Goal: Task Accomplishment & Management: Complete application form

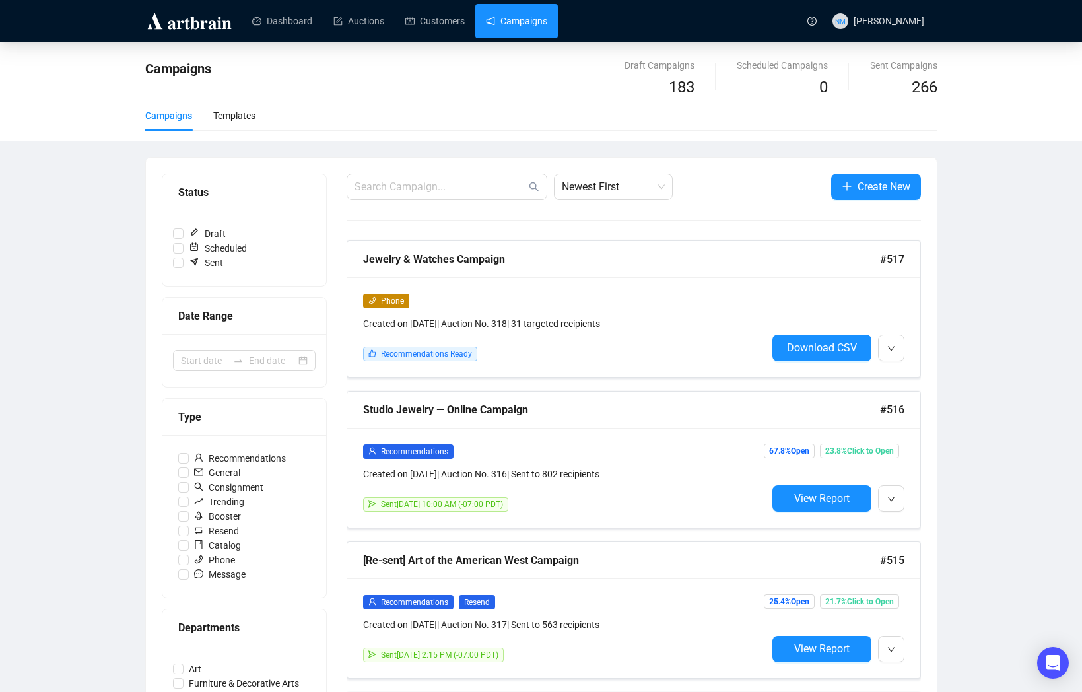
scroll to position [73, 0]
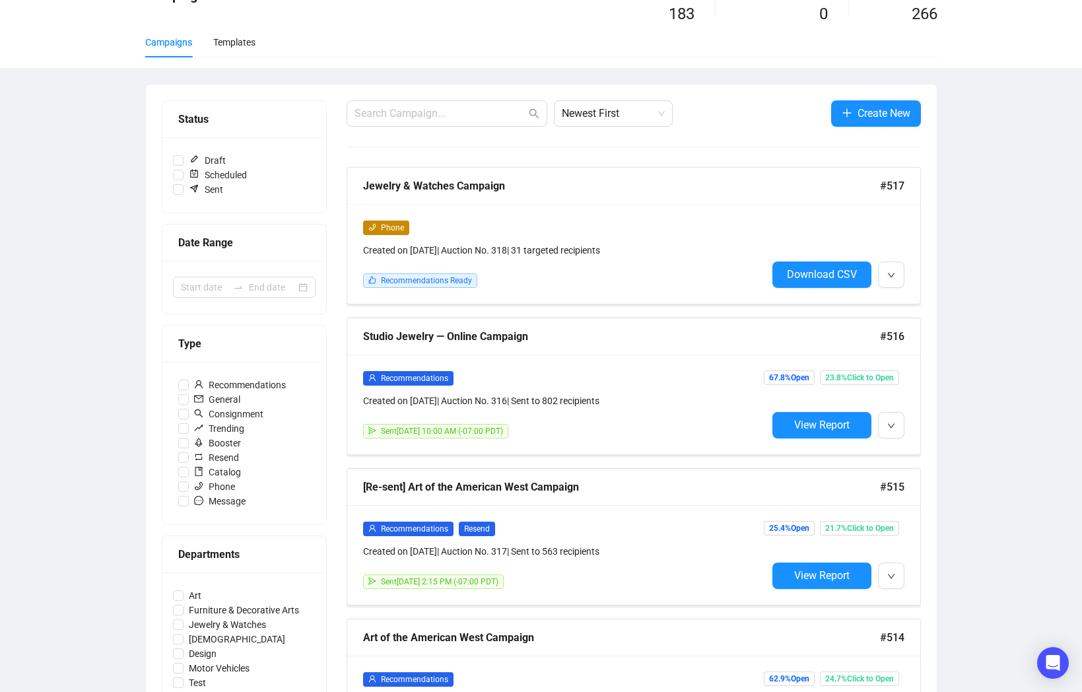
click at [901, 277] on button "button" at bounding box center [891, 275] width 26 height 26
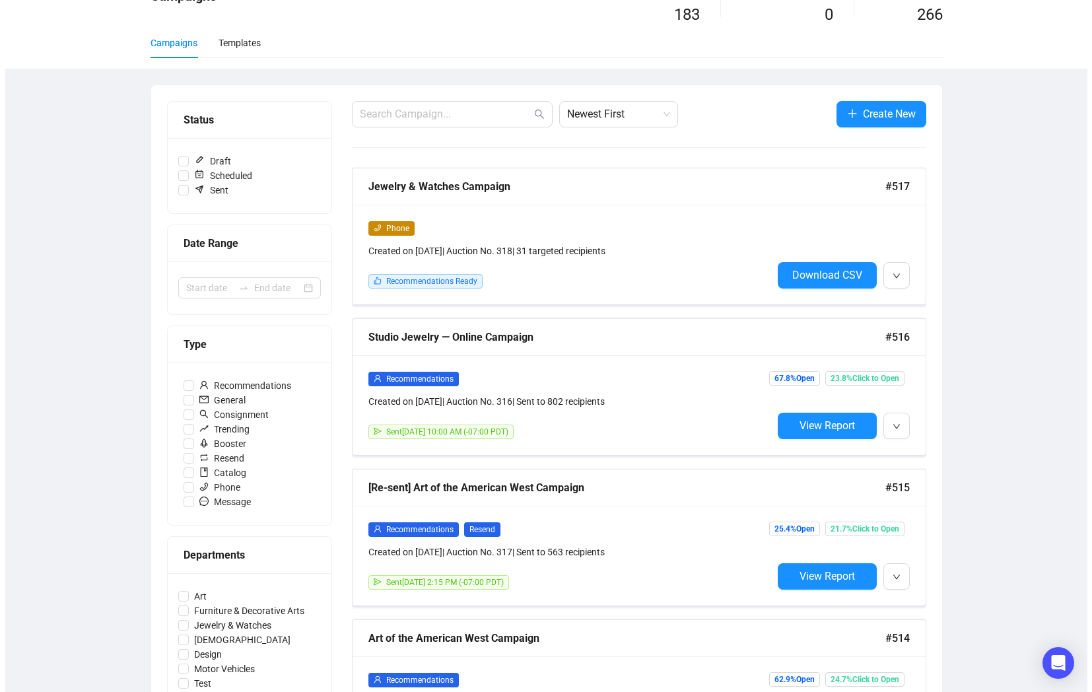
scroll to position [0, 0]
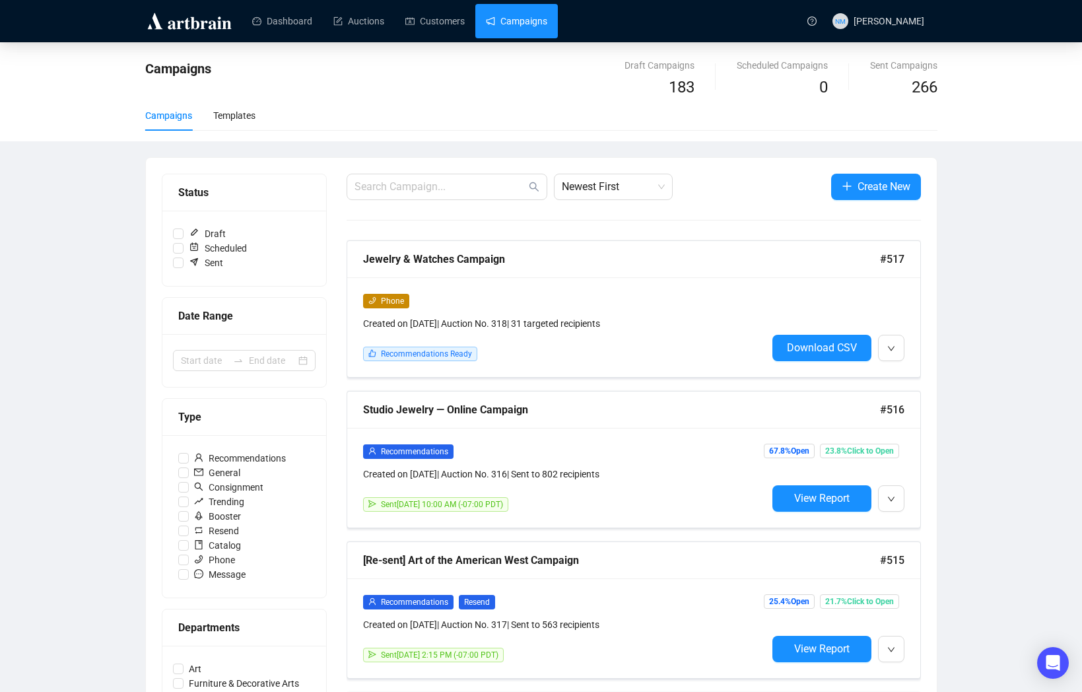
click at [539, 79] on div "Campaigns" at bounding box center [403, 79] width 516 height 42
click at [888, 189] on span "Create New" at bounding box center [884, 186] width 53 height 17
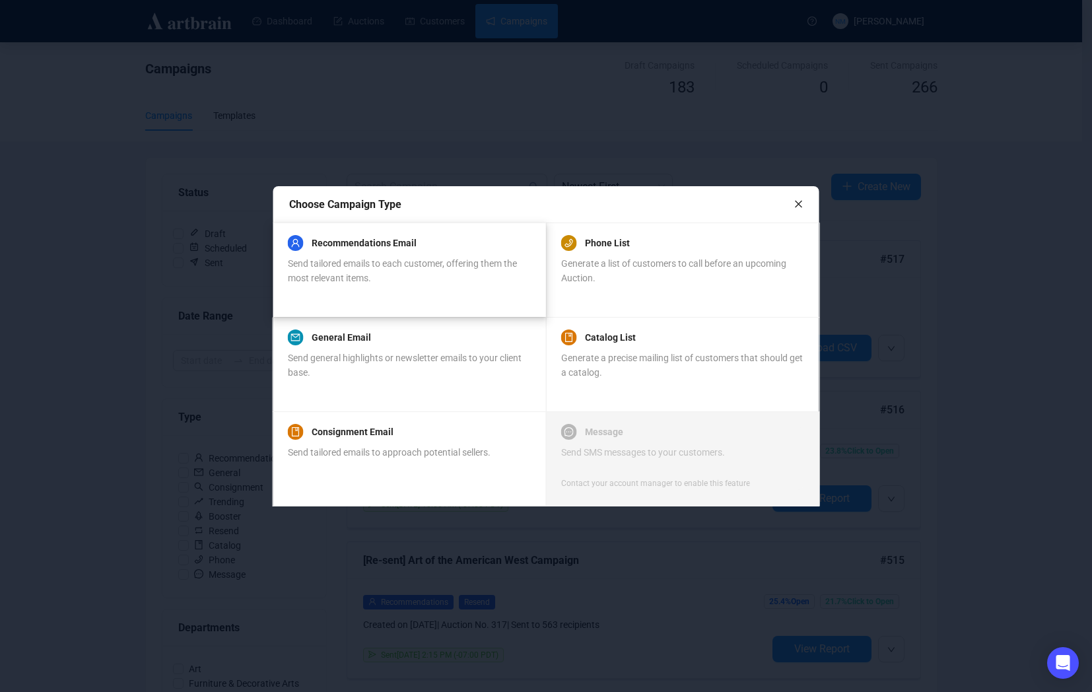
click at [441, 242] on div "Recommendations Email" at bounding box center [409, 243] width 242 height 16
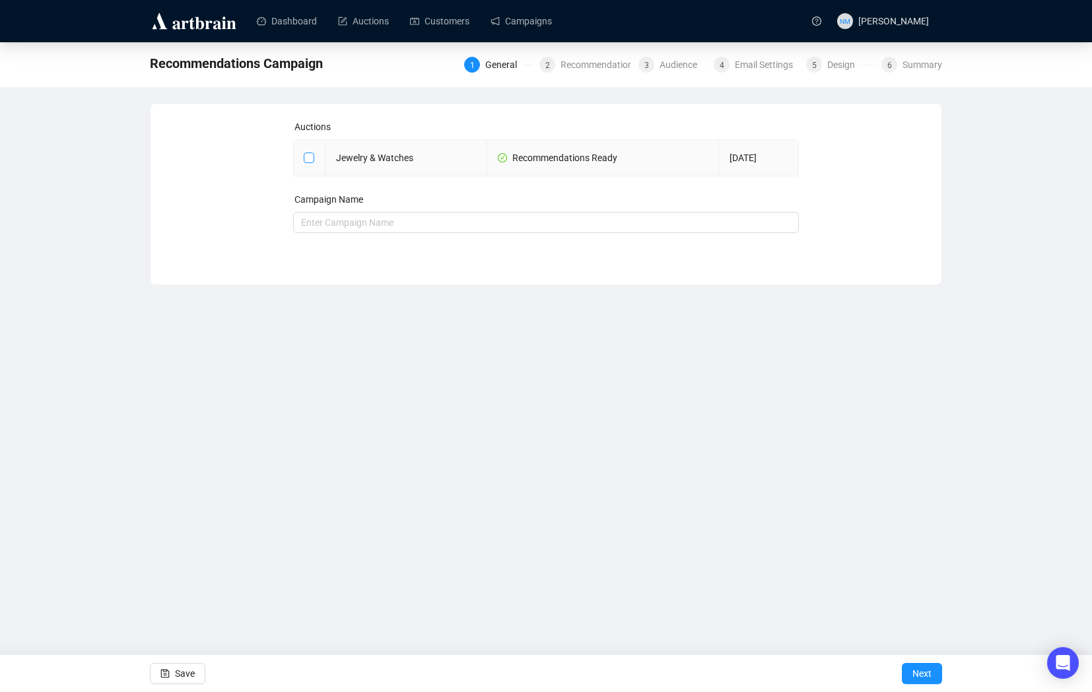
click at [304, 157] on input "checkbox" at bounding box center [308, 157] width 9 height 9
checkbox input "true"
type input "Jewelry & Watches Campaign"
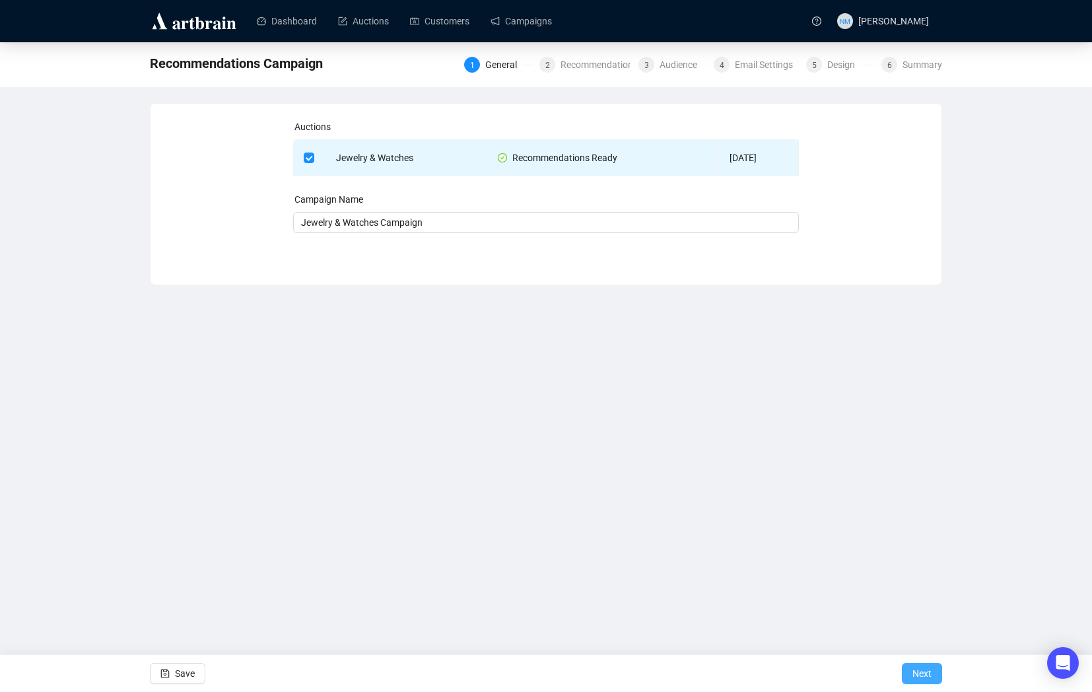
click at [921, 679] on span "Next" at bounding box center [922, 673] width 19 height 37
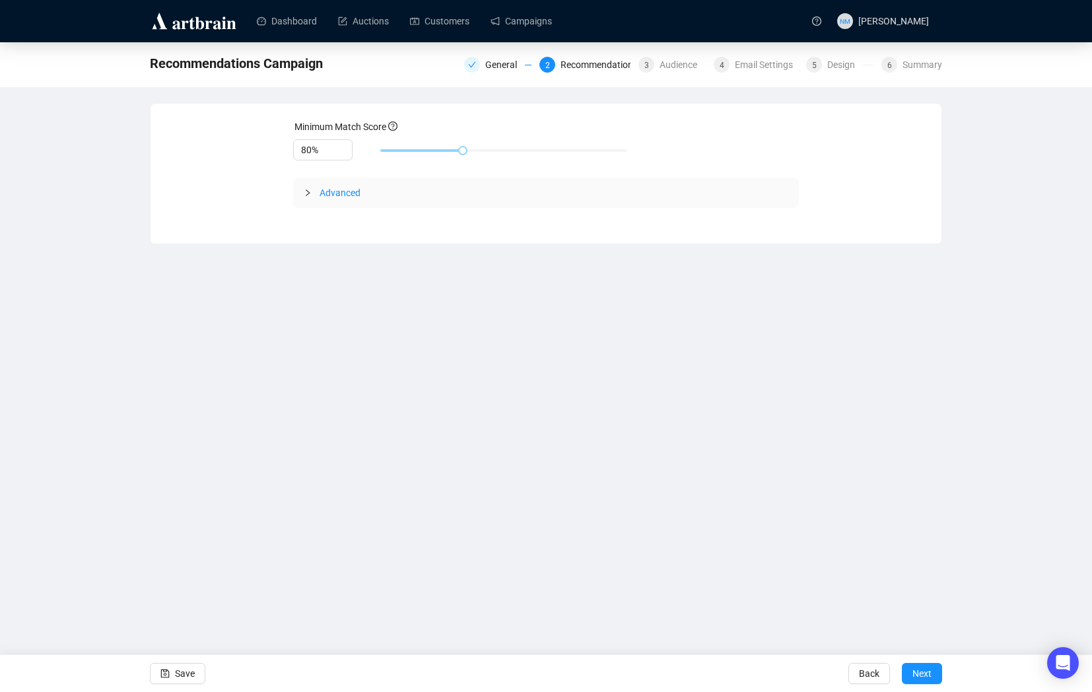
click at [301, 191] on div "Advanced" at bounding box center [546, 193] width 507 height 30
